Goal: Information Seeking & Learning: Learn about a topic

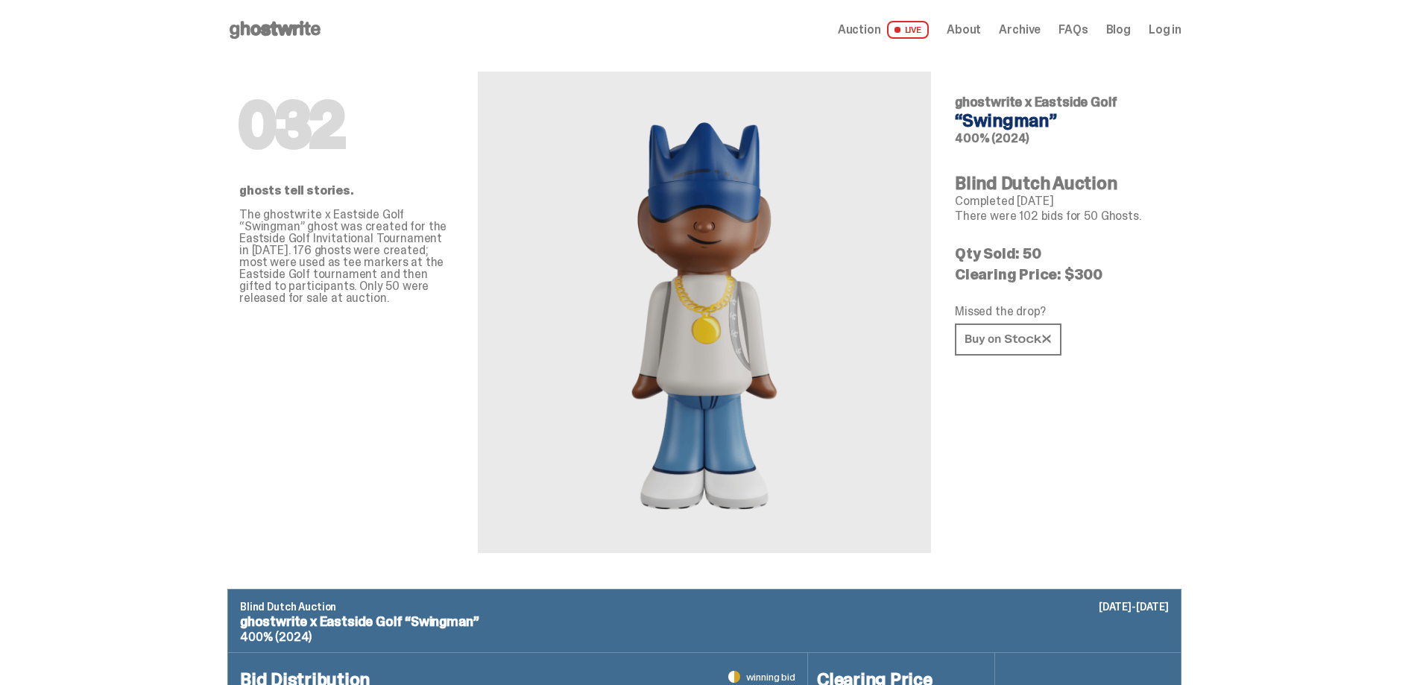
drag, startPoint x: 722, startPoint y: 325, endPoint x: 778, endPoint y: 312, distance: 57.3
click at [722, 327] on img at bounding box center [704, 312] width 230 height 410
click at [873, 30] on span "Auction" at bounding box center [859, 30] width 43 height 12
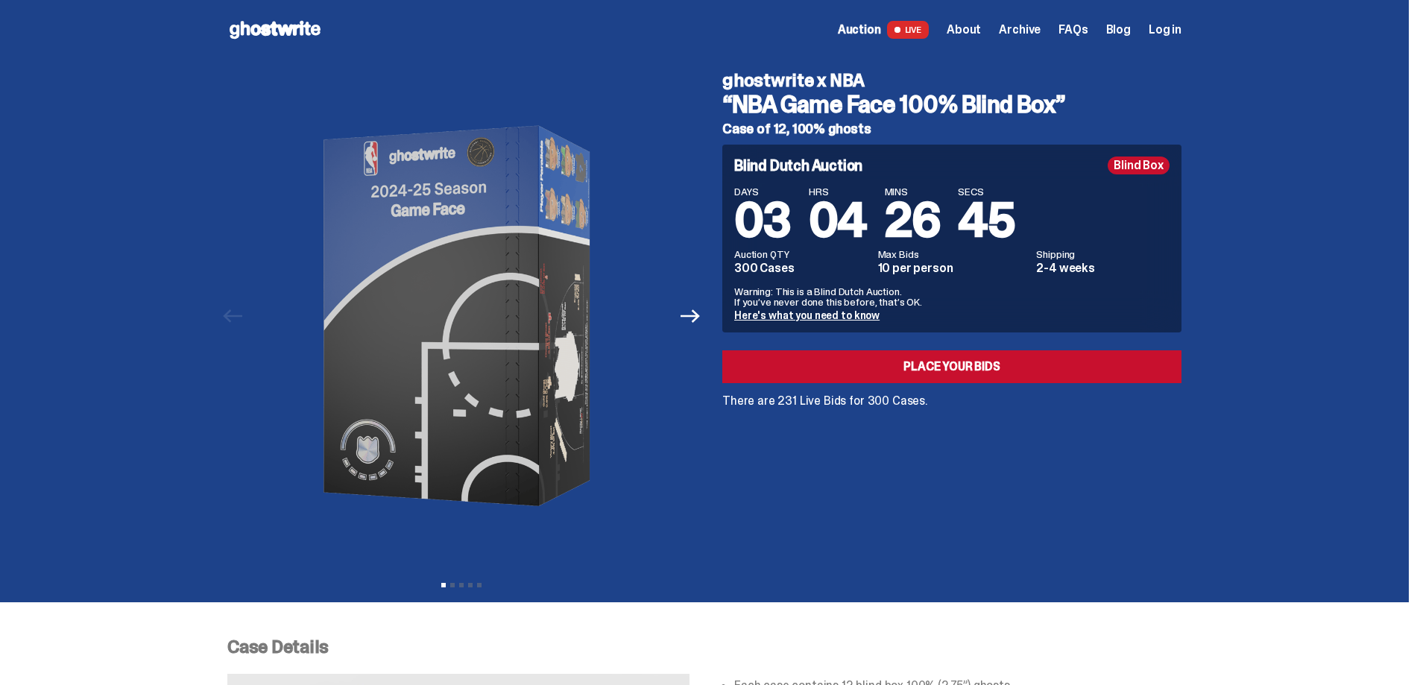
drag, startPoint x: 1298, startPoint y: 352, endPoint x: 1219, endPoint y: 23, distance: 338.1
click at [865, 24] on span "Auction" at bounding box center [859, 30] width 43 height 12
click at [1026, 28] on span "Archive" at bounding box center [1020, 30] width 42 height 12
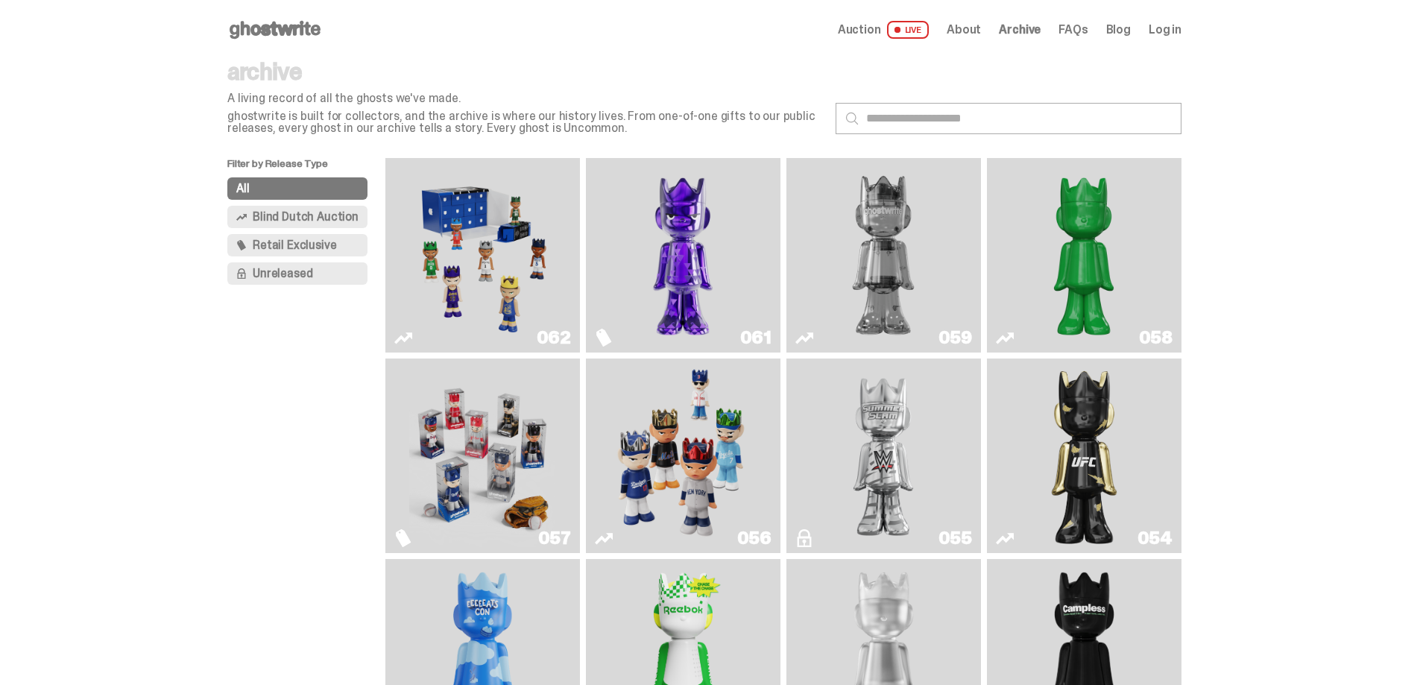
click at [507, 242] on img "Game Face (2025)" at bounding box center [482, 255] width 146 height 183
click at [312, 212] on span "Blind Dutch Auction" at bounding box center [306, 217] width 106 height 12
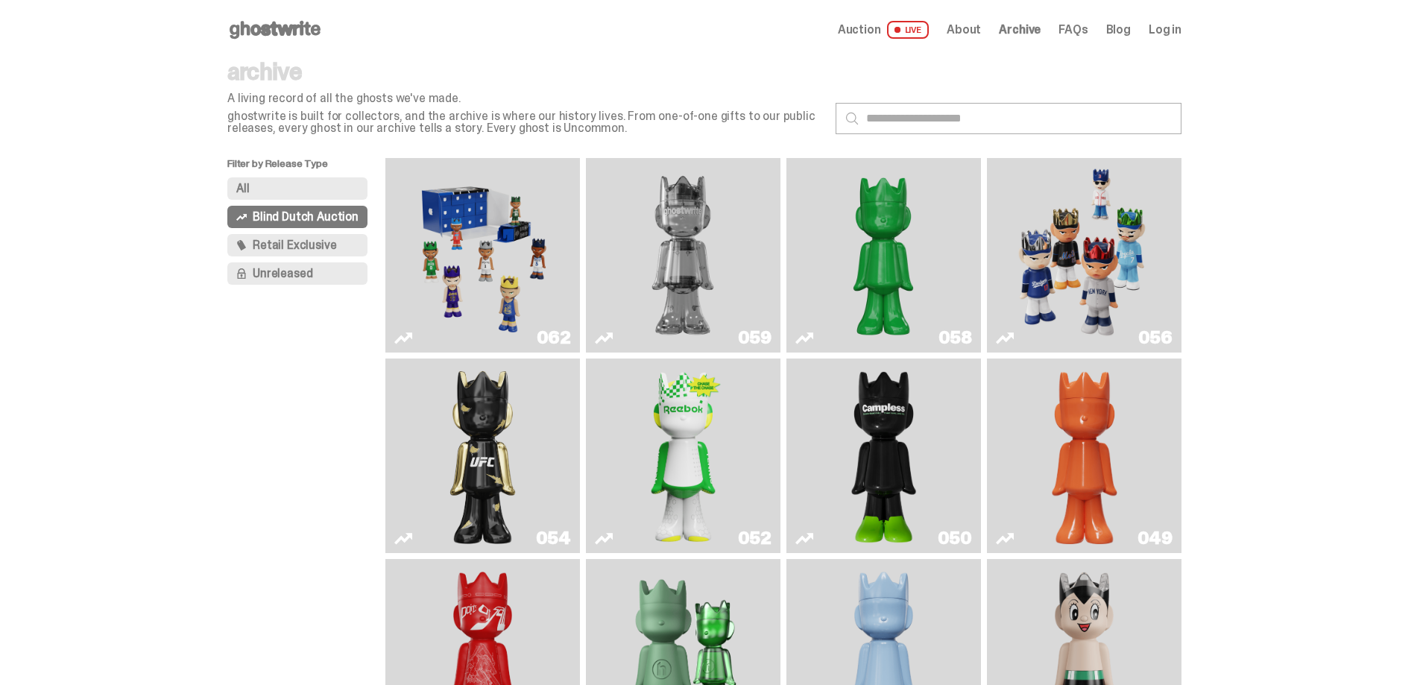
click at [519, 274] on img "Game Face (2025)" at bounding box center [482, 255] width 146 height 183
click at [722, 275] on img "Two" at bounding box center [683, 255] width 146 height 183
click at [886, 274] on img "Schrödinger's ghost: Sunday Green" at bounding box center [883, 255] width 146 height 183
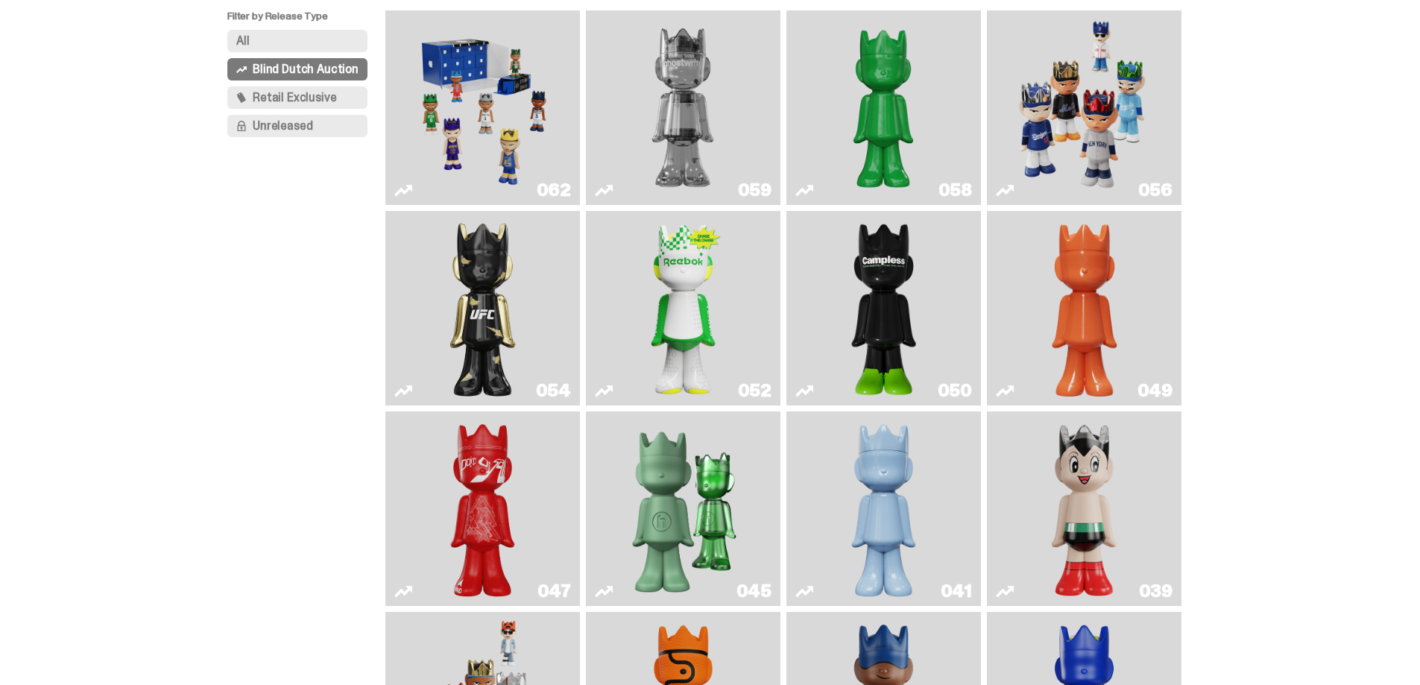
scroll to position [149, 0]
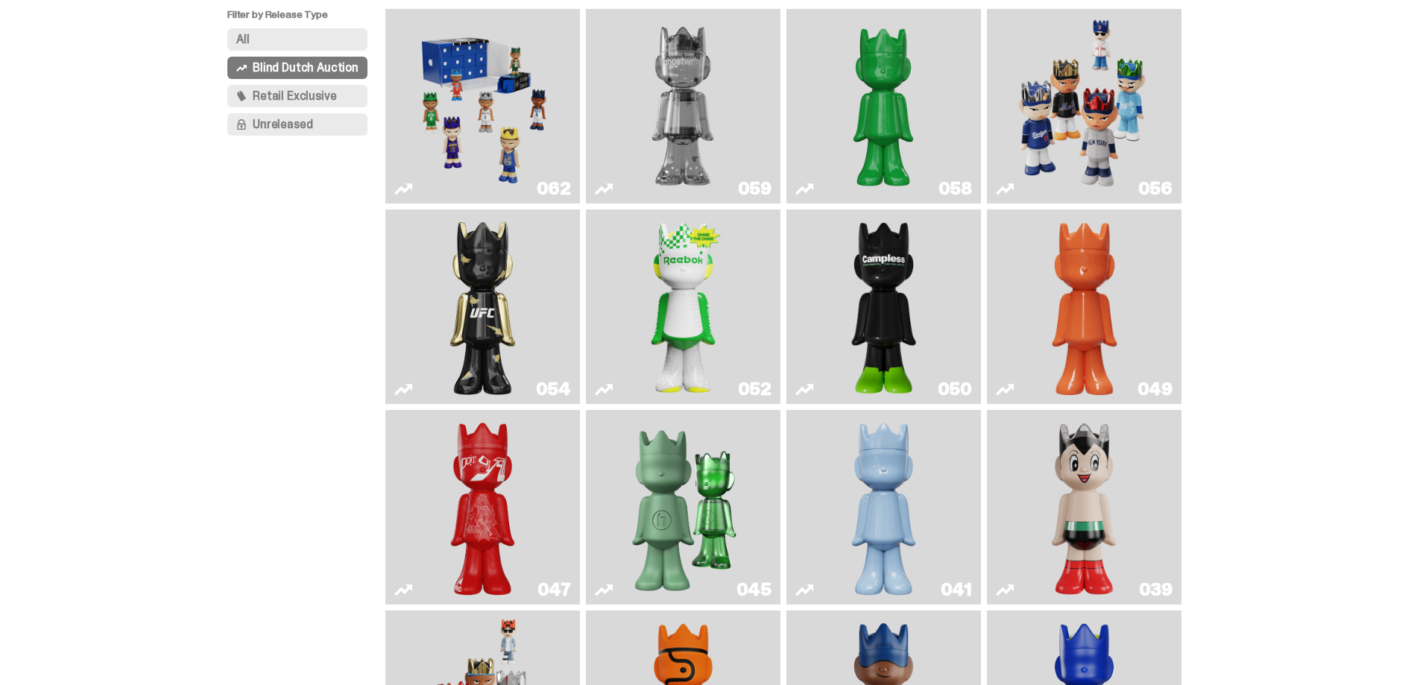
click at [725, 291] on link "052" at bounding box center [683, 306] width 177 height 183
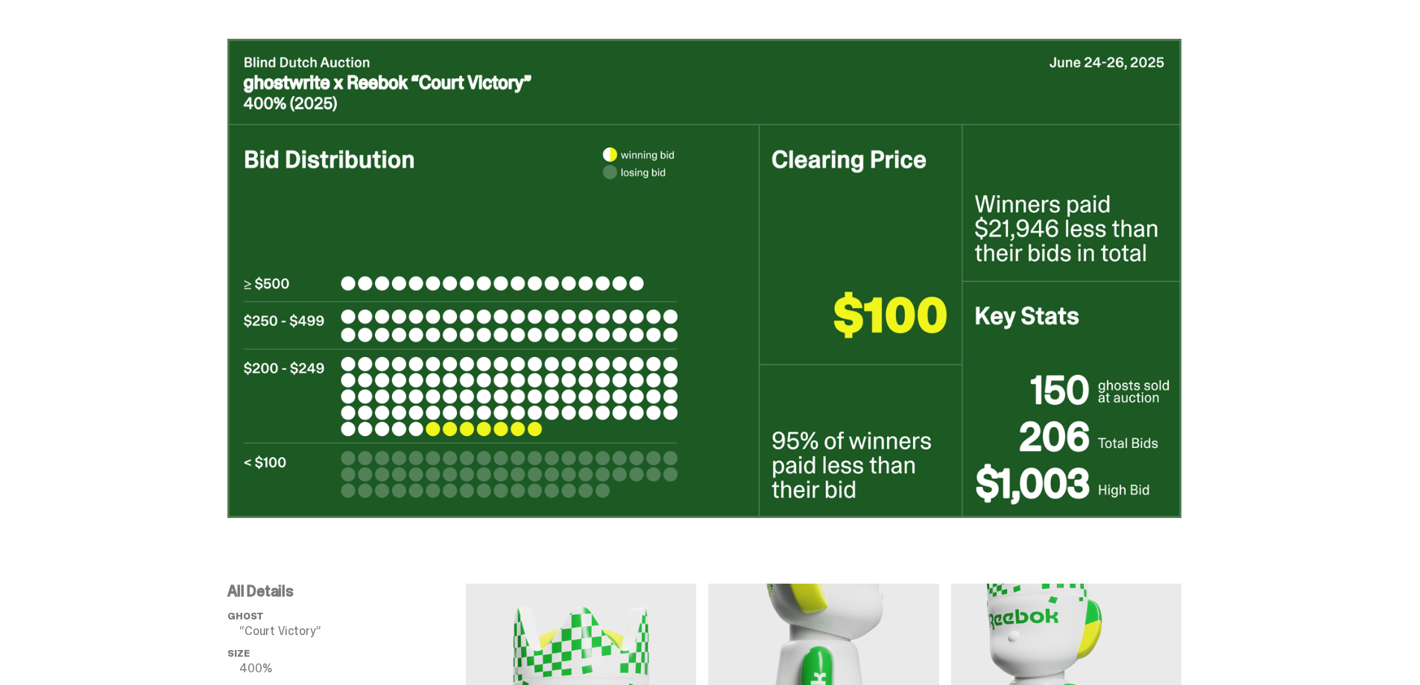
scroll to position [596, 0]
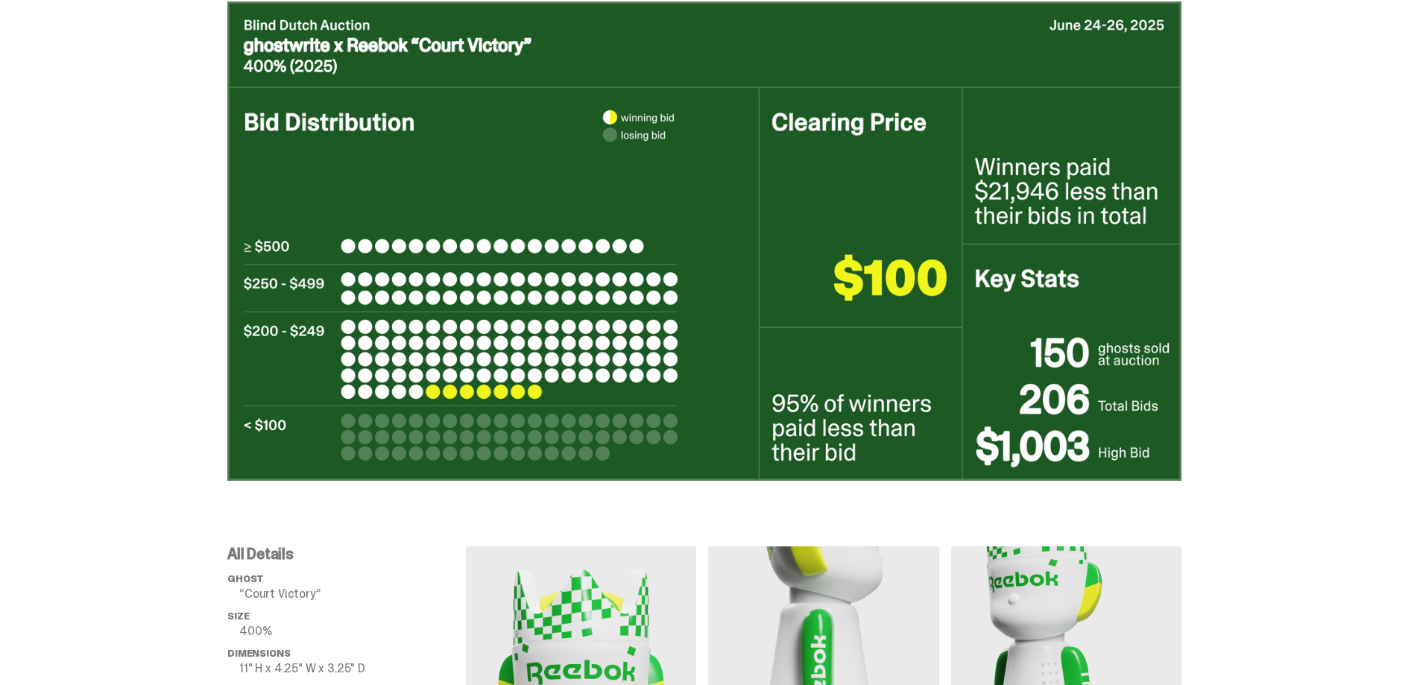
scroll to position [149, 0]
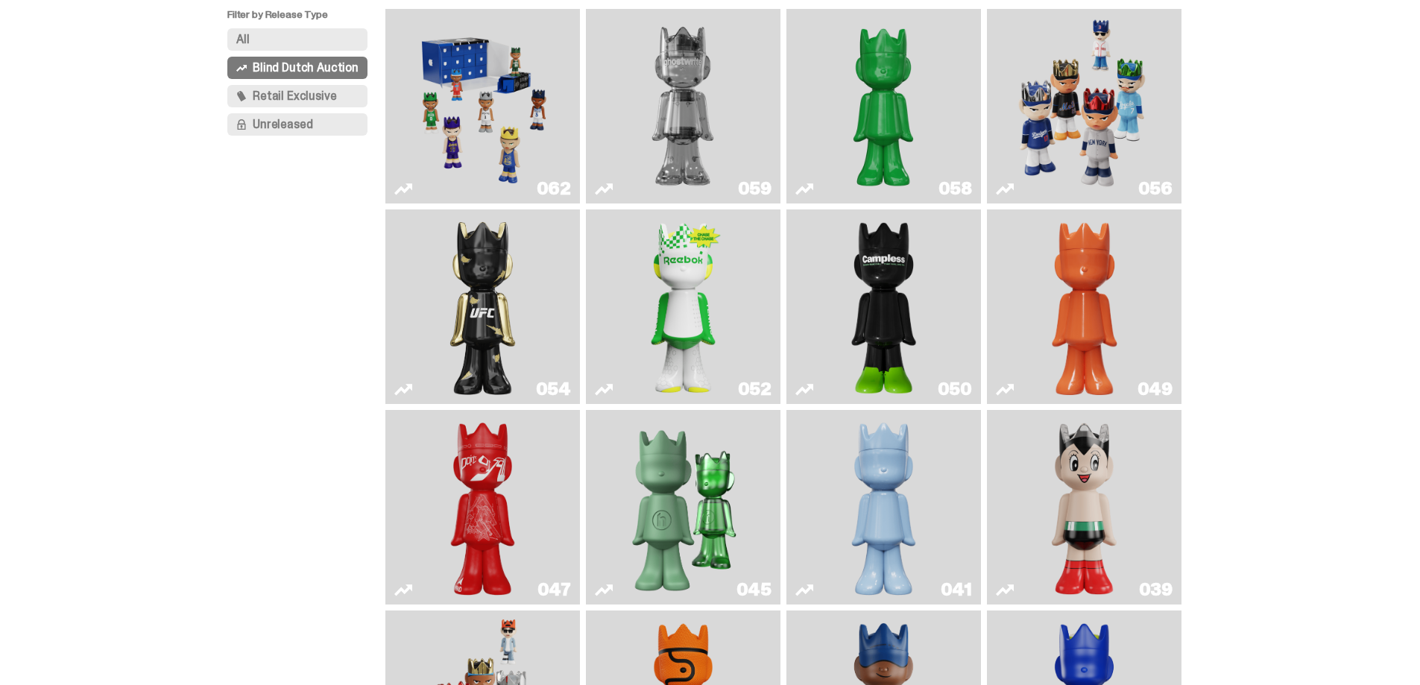
click at [499, 317] on img "Ruby" at bounding box center [483, 306] width 79 height 183
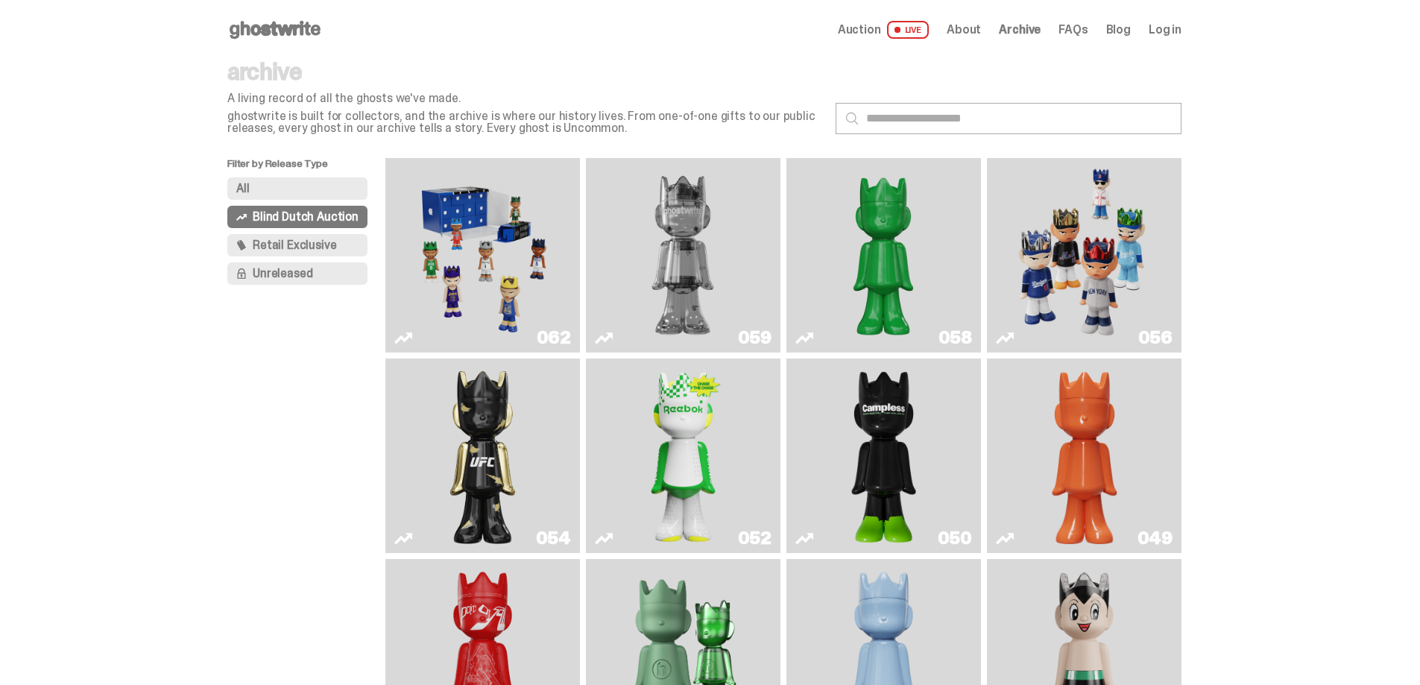
click at [306, 245] on span "Retail Exclusive" at bounding box center [294, 245] width 83 height 12
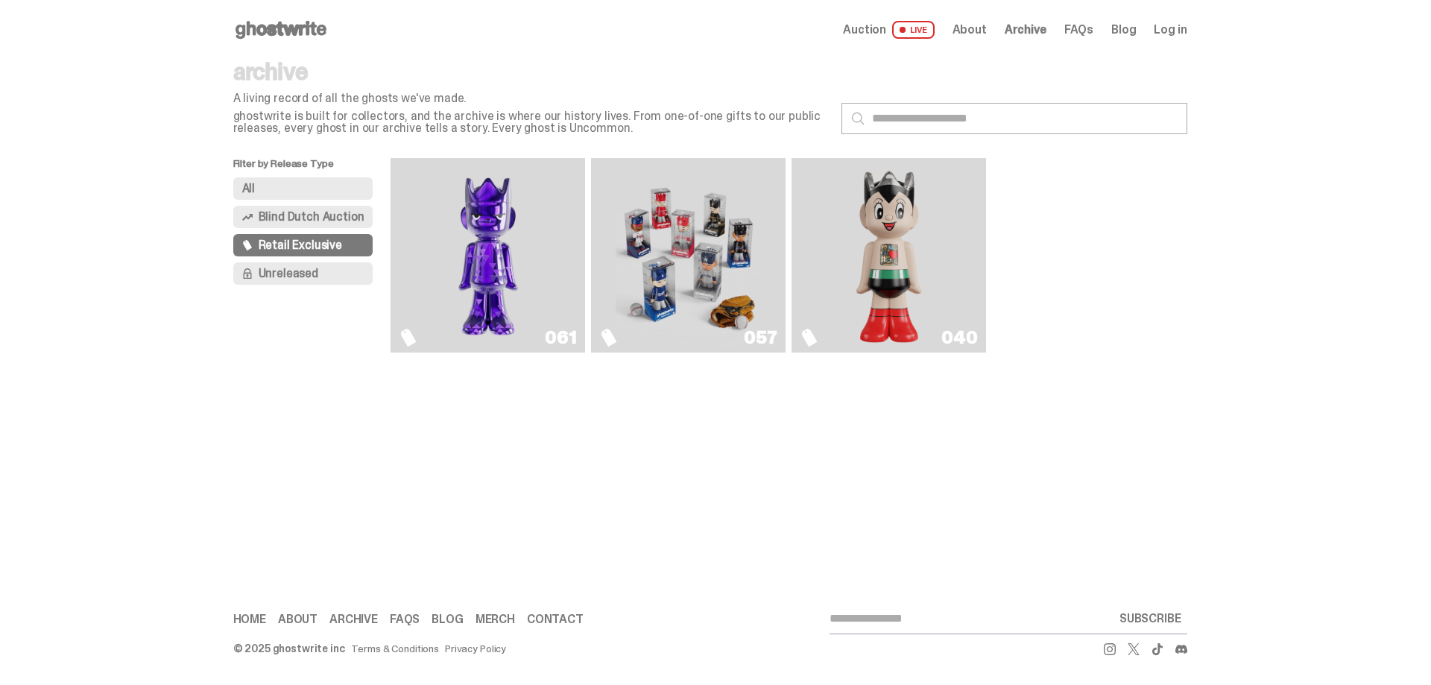
click at [324, 271] on button "Unreleased" at bounding box center [303, 273] width 140 height 22
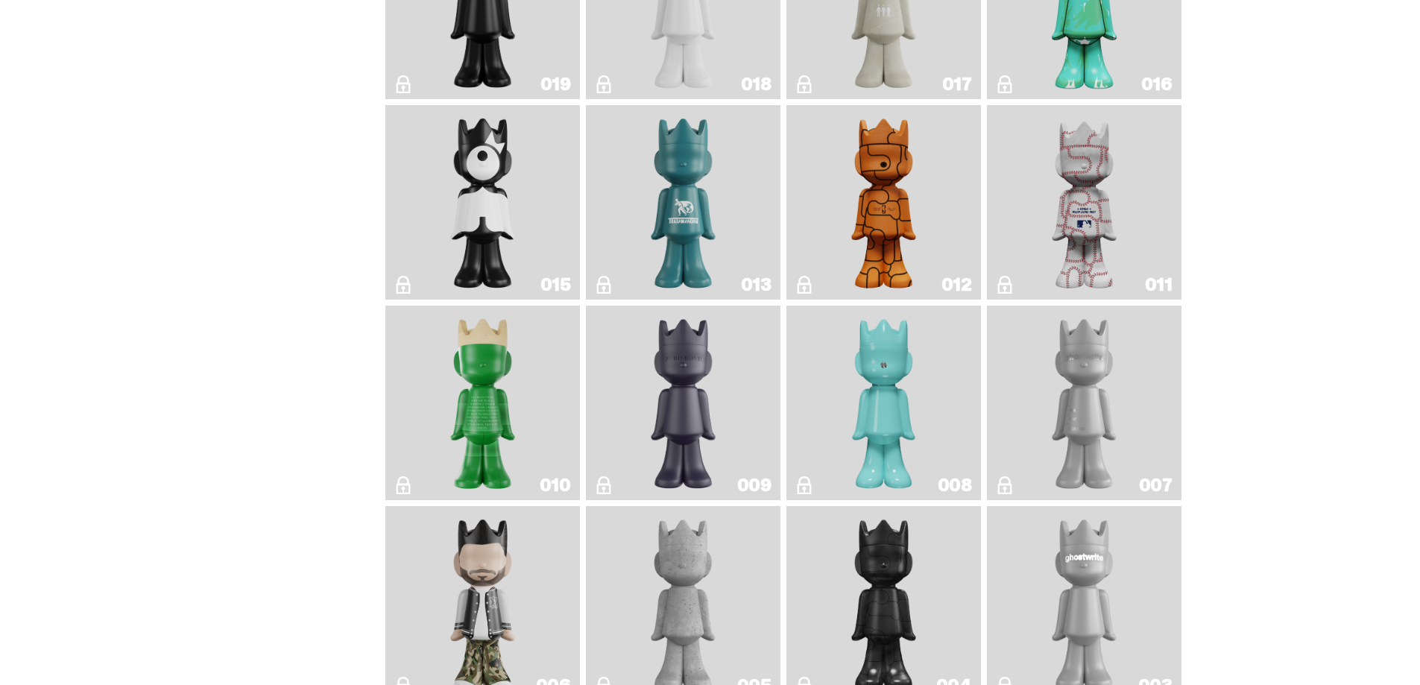
scroll to position [1566, 0]
